Goal: Information Seeking & Learning: Learn about a topic

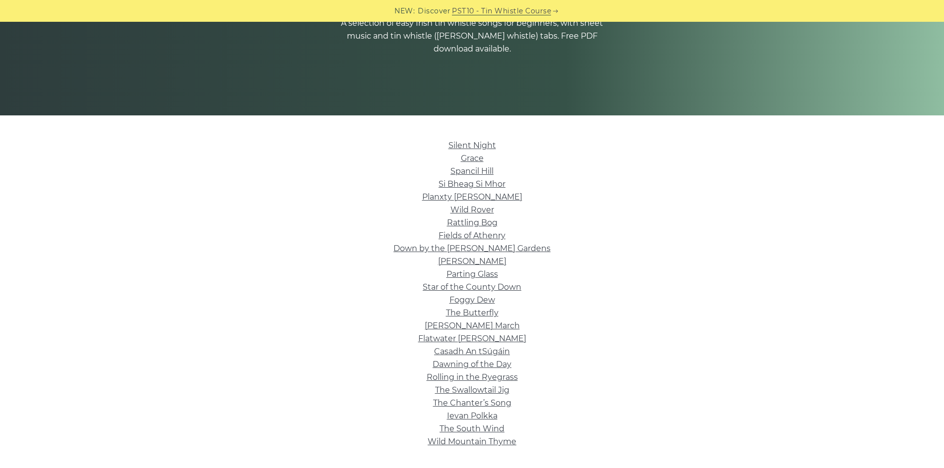
scroll to position [198, 0]
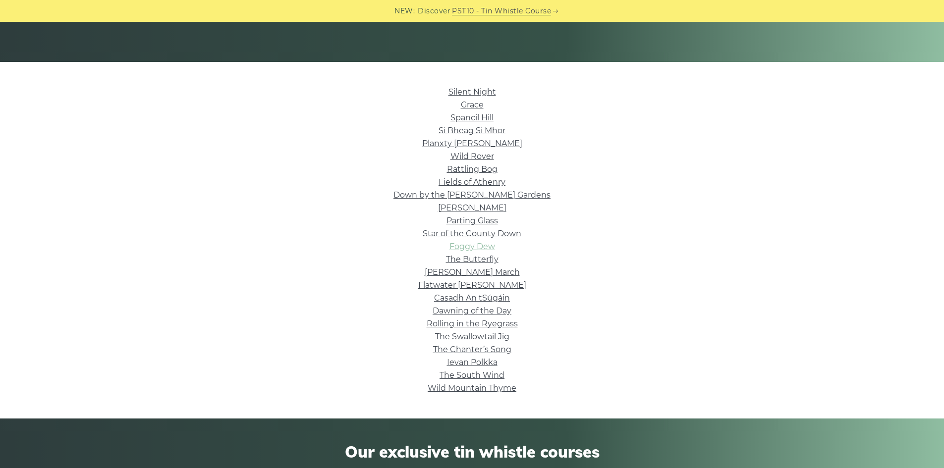
click at [463, 243] on link "Foggy Dew" at bounding box center [472, 246] width 46 height 9
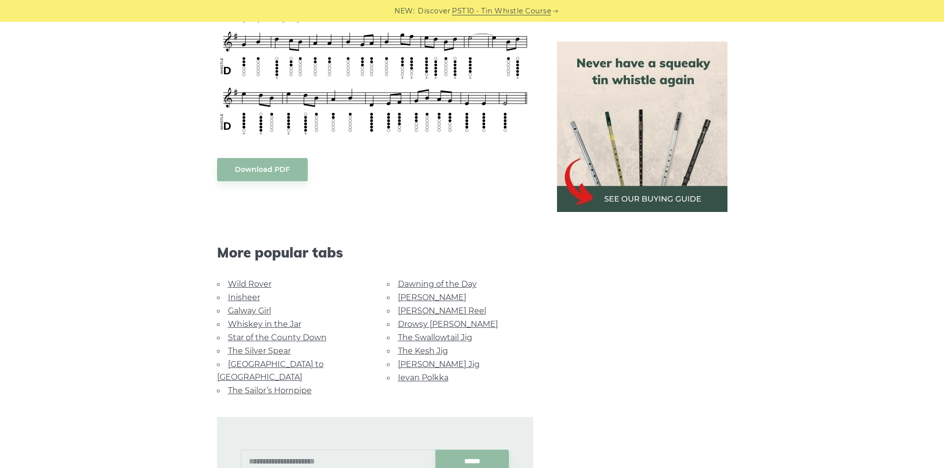
scroll to position [496, 0]
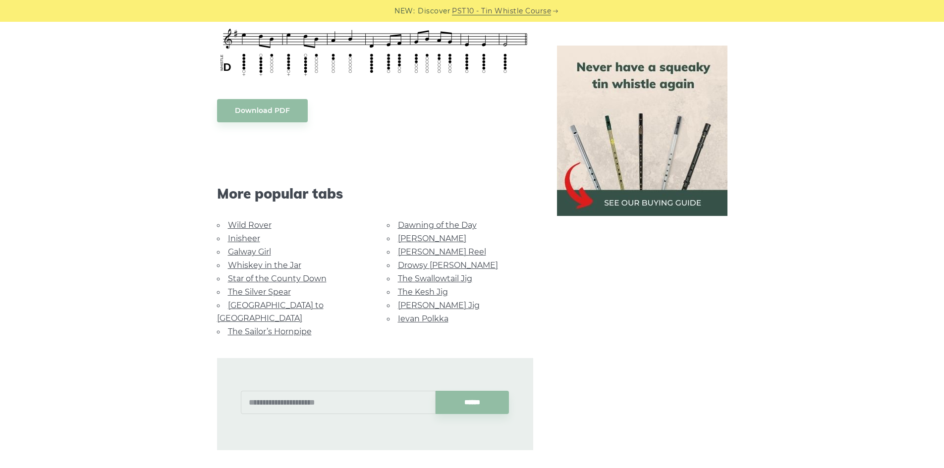
click at [255, 307] on link "[GEOGRAPHIC_DATA] to [GEOGRAPHIC_DATA]" at bounding box center [270, 312] width 107 height 22
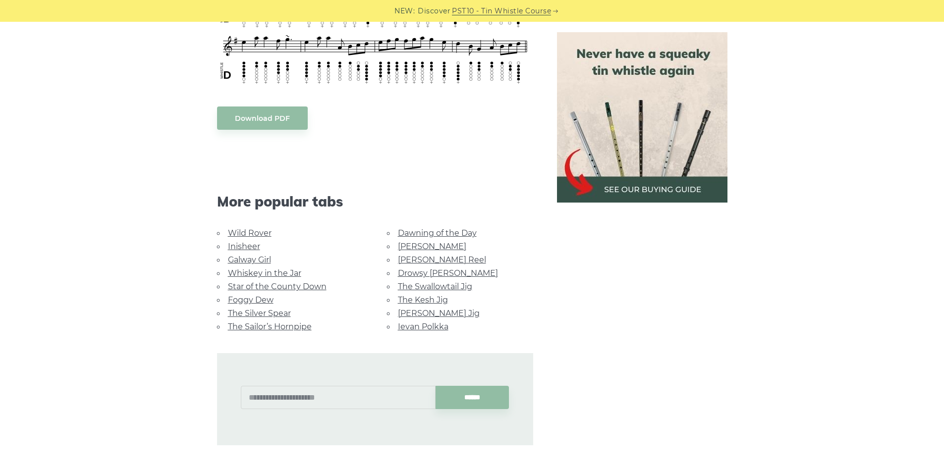
scroll to position [198, 0]
